Goal: Task Accomplishment & Management: Manage account settings

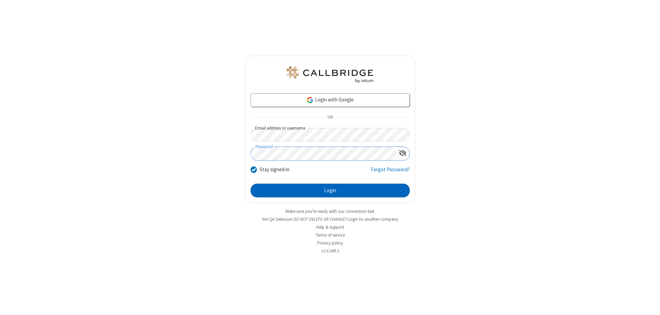
click at [330, 190] on button "Login" at bounding box center [330, 191] width 159 height 14
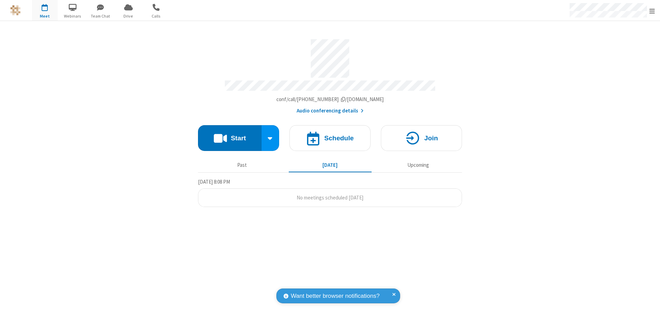
click at [652, 11] on span "Open menu" at bounding box center [652, 11] width 6 height 7
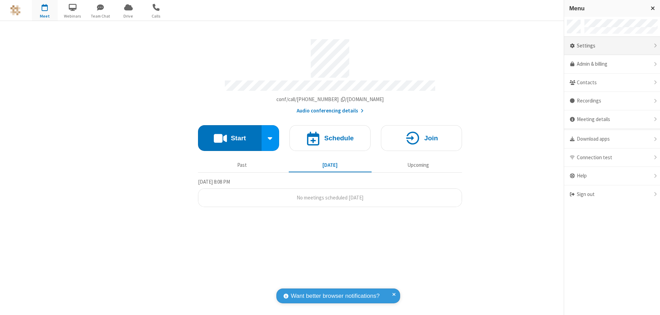
click at [612, 46] on div "Settings" at bounding box center [612, 46] width 96 height 19
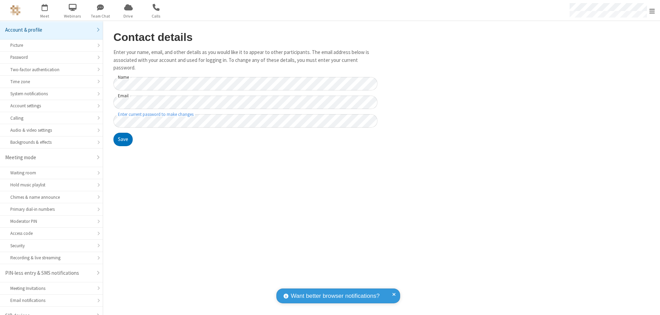
scroll to position [10, 0]
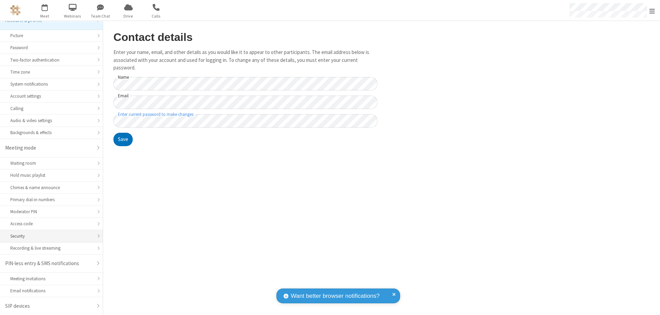
click at [49, 236] on div "Security" at bounding box center [51, 236] width 82 height 7
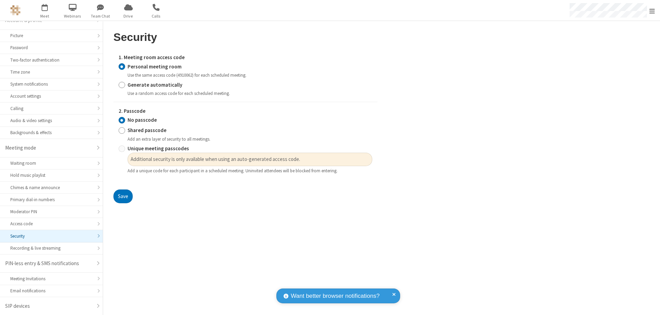
click at [122, 85] on input "Generate automatically" at bounding box center [122, 84] width 7 height 7
radio input "true"
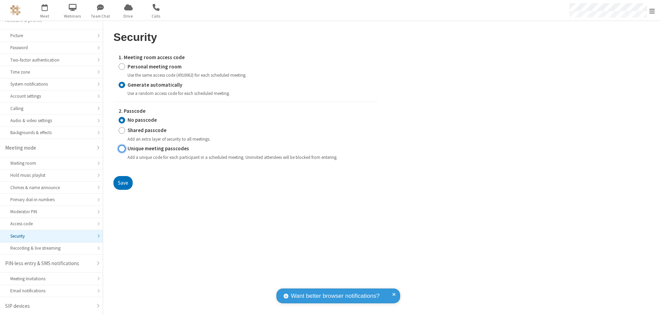
click at [122, 149] on input "Unique meeting passcodes" at bounding box center [122, 148] width 7 height 7
radio input "true"
click at [123, 183] on button "Save" at bounding box center [122, 183] width 19 height 14
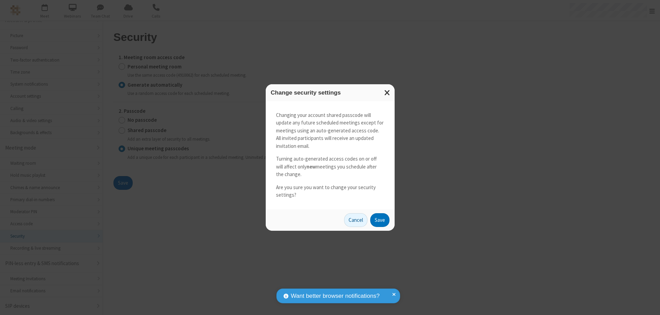
click at [380, 220] on button "Save" at bounding box center [379, 220] width 19 height 14
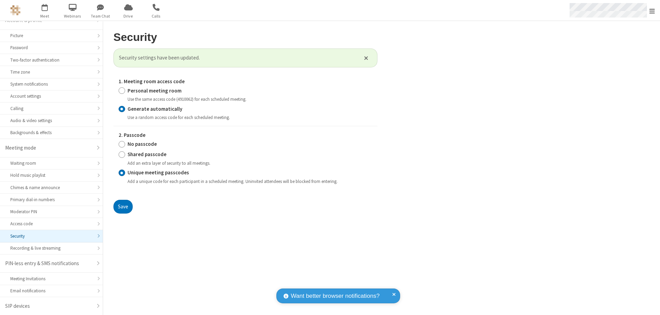
click at [652, 11] on span "Open menu" at bounding box center [652, 11] width 6 height 7
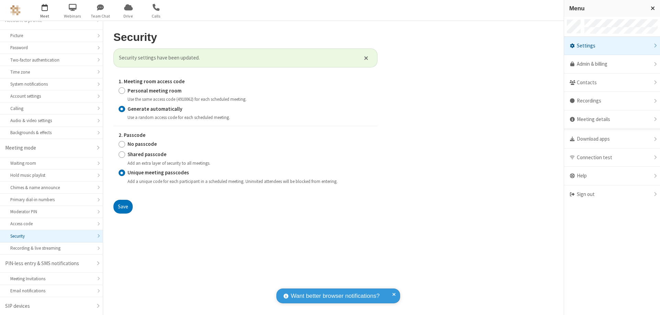
click at [45, 10] on span "button" at bounding box center [45, 7] width 26 height 12
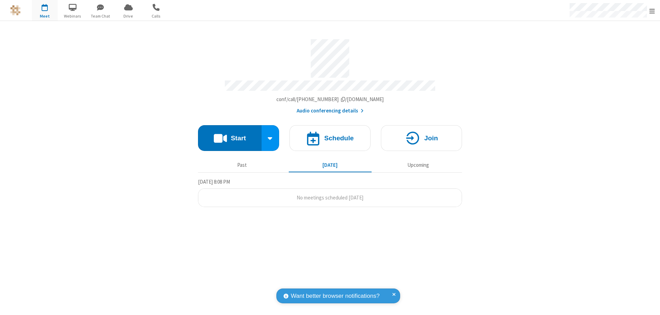
click at [330, 135] on h4 "Schedule" at bounding box center [339, 138] width 30 height 7
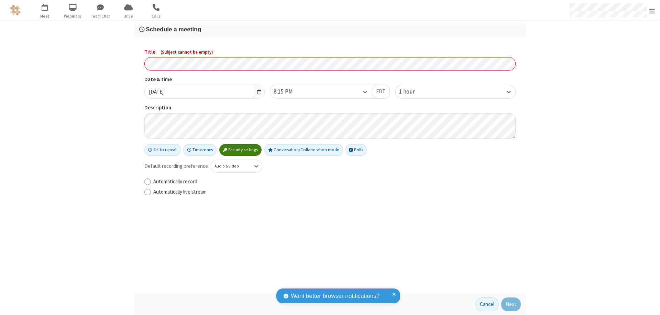
click at [330, 29] on h3 "Schedule a meeting" at bounding box center [330, 29] width 382 height 7
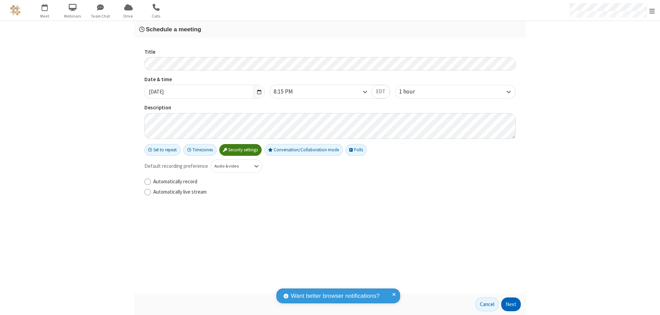
click at [511, 304] on button "Next" at bounding box center [511, 304] width 20 height 14
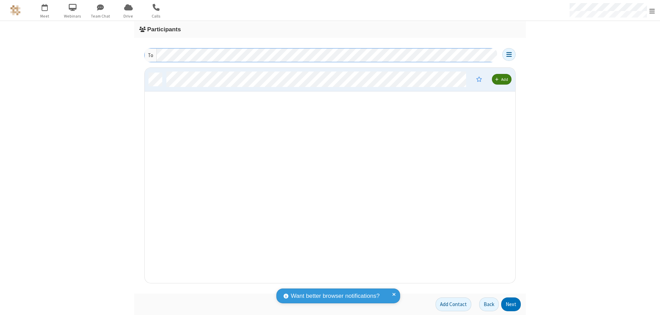
scroll to position [210, 365]
click at [511, 304] on button "Next" at bounding box center [511, 304] width 20 height 14
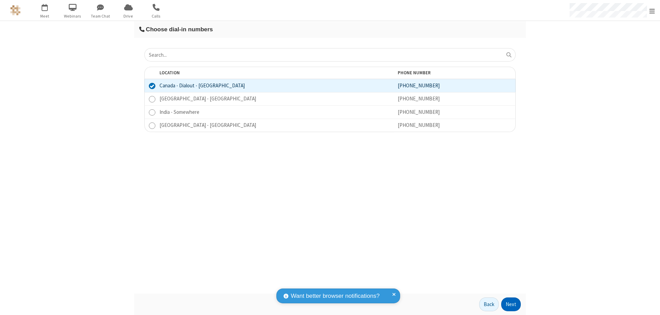
click at [511, 304] on button "Next" at bounding box center [511, 304] width 20 height 14
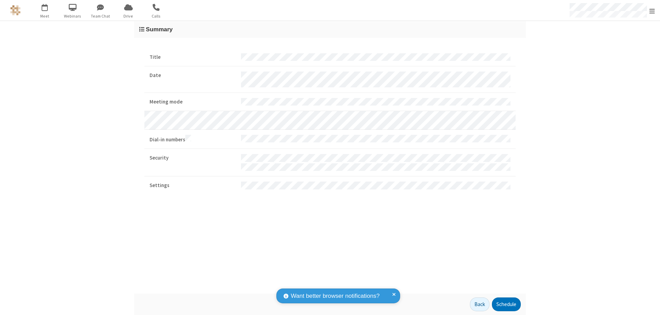
click at [652, 11] on span "Open menu" at bounding box center [652, 11] width 6 height 7
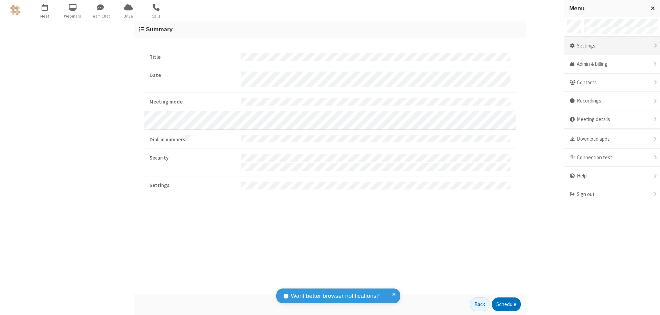
click at [612, 46] on div "Settings" at bounding box center [612, 46] width 96 height 19
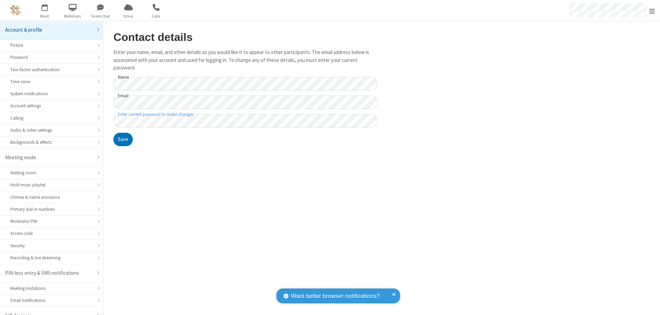
scroll to position [10, 0]
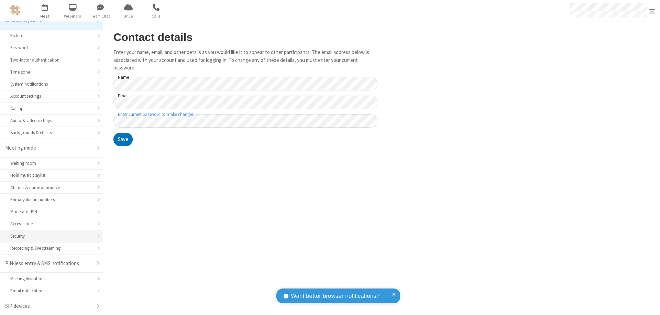
click at [49, 236] on div "Security" at bounding box center [51, 236] width 82 height 7
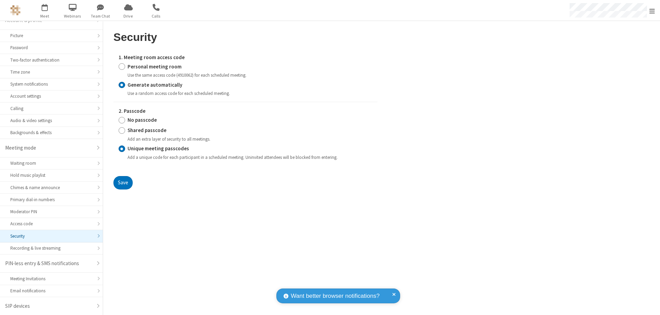
click at [122, 66] on input "Personal meeting room" at bounding box center [122, 66] width 7 height 7
radio input "true"
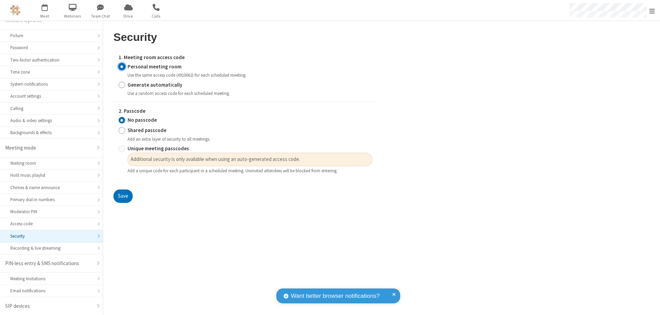
click at [122, 120] on input "No passcode" at bounding box center [122, 120] width 7 height 7
click at [123, 196] on button "Save" at bounding box center [122, 196] width 19 height 14
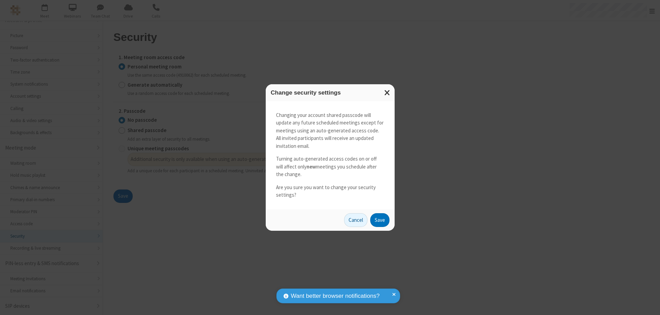
click at [380, 220] on button "Save" at bounding box center [379, 220] width 19 height 14
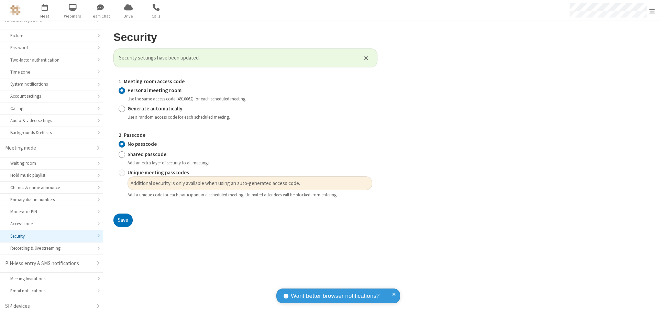
click at [652, 10] on span "Open menu" at bounding box center [652, 11] width 6 height 7
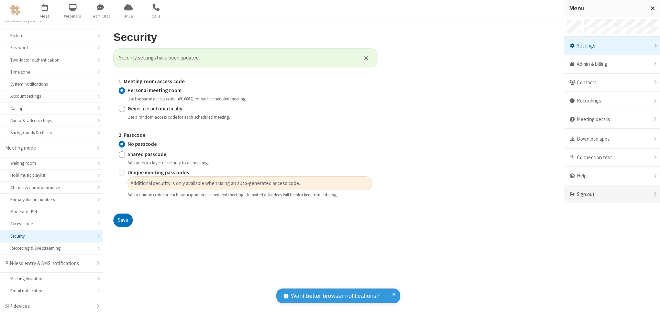
click at [612, 194] on div "Sign out" at bounding box center [612, 194] width 96 height 18
